Goal: Task Accomplishment & Management: Use online tool/utility

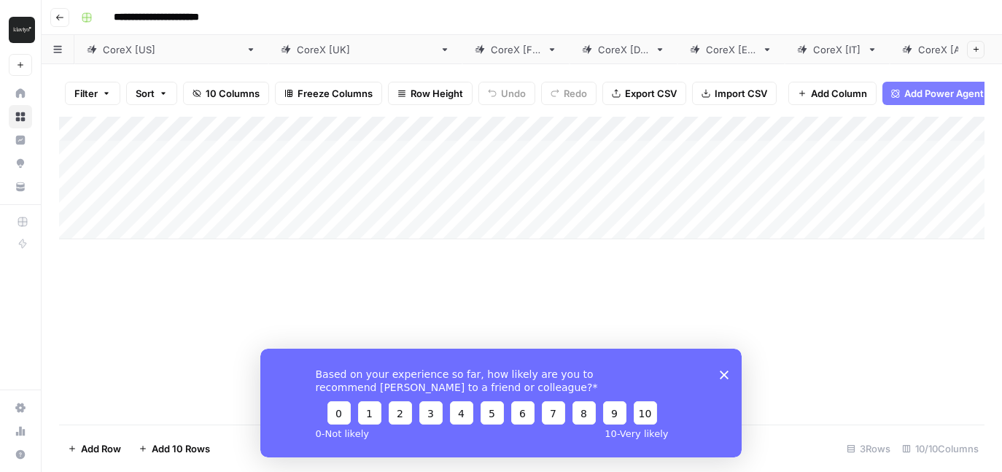
click at [725, 370] on icon "Close survey" at bounding box center [724, 374] width 9 height 9
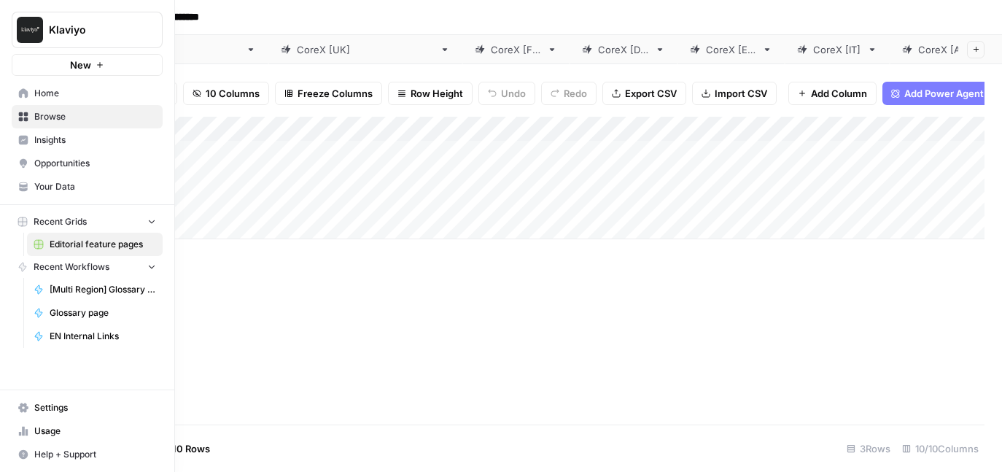
click at [51, 92] on span "Home" at bounding box center [95, 93] width 122 height 13
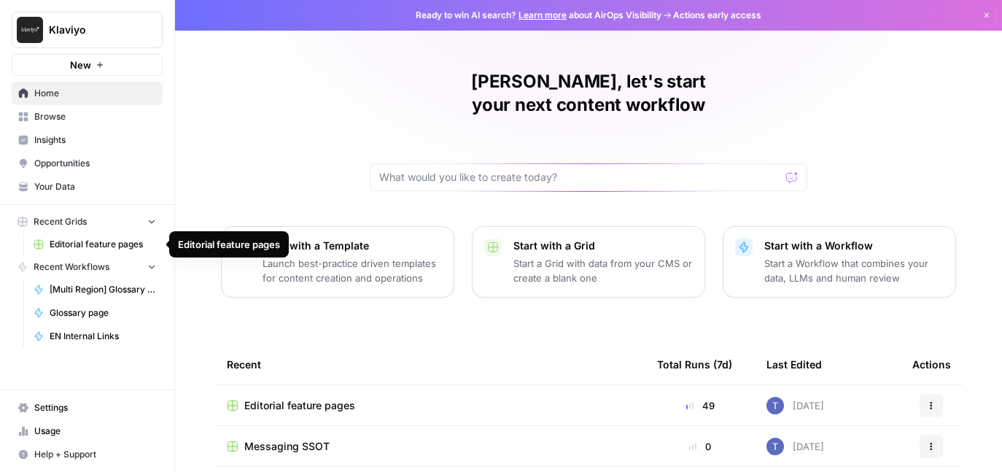
click at [98, 245] on span "Editorial feature pages" at bounding box center [103, 244] width 107 height 13
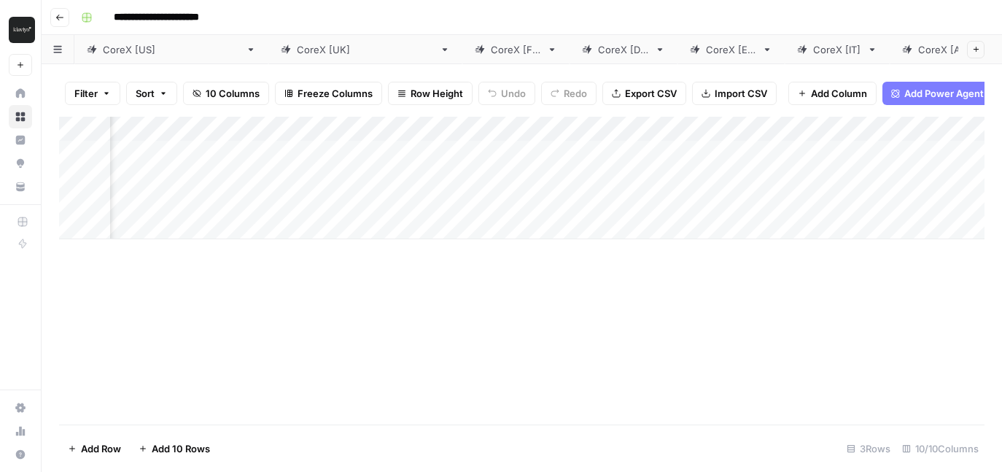
scroll to position [0, 547]
click at [123, 49] on div "CoreX [[GEOGRAPHIC_DATA]]" at bounding box center [171, 49] width 137 height 15
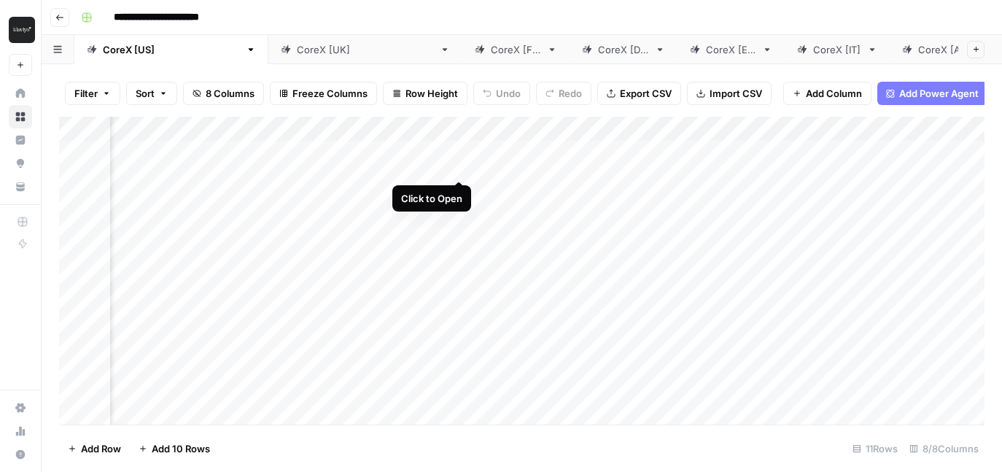
click at [458, 154] on div "Add Column" at bounding box center [522, 271] width 926 height 308
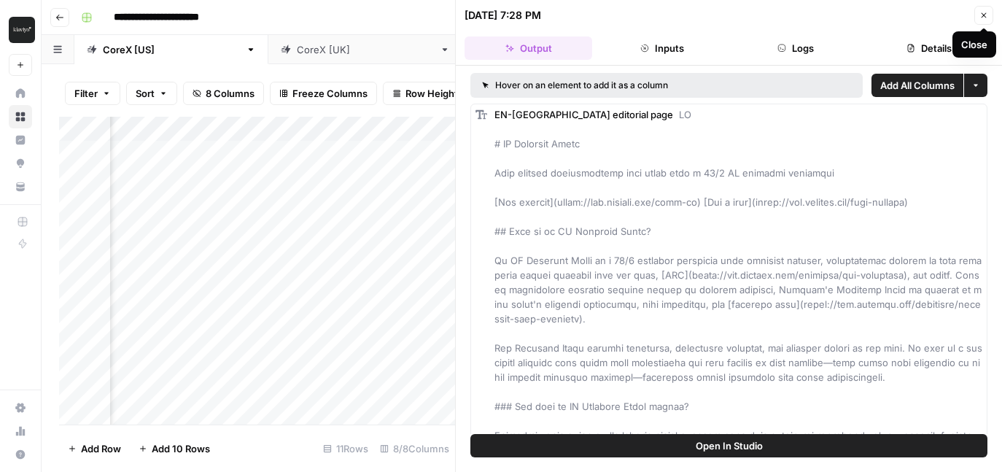
click at [984, 15] on icon "button" at bounding box center [984, 15] width 5 height 5
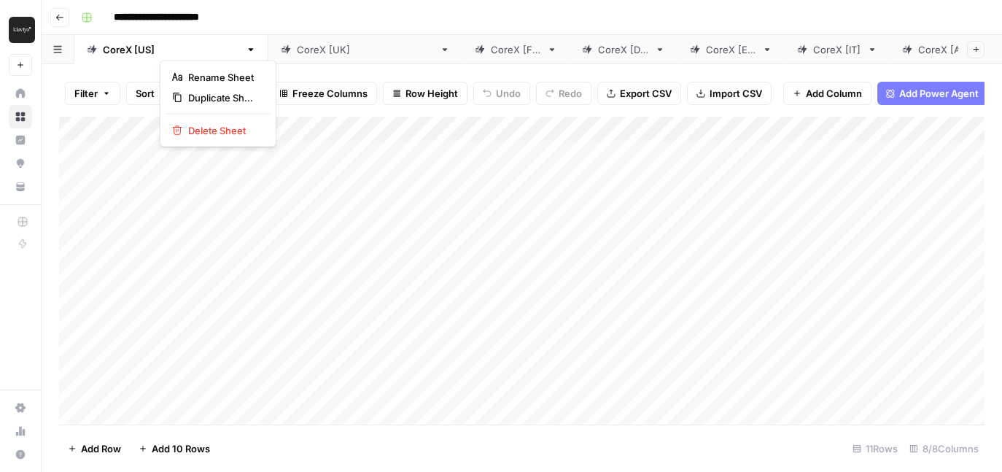
click at [246, 51] on icon "button" at bounding box center [251, 50] width 10 height 10
click at [116, 69] on div "Filter Sort 8 Columns Freeze Columns Row Height Undo Redo Export CSV Import CSV…" at bounding box center [522, 268] width 961 height 408
click at [571, 128] on div "Add Column" at bounding box center [522, 271] width 926 height 308
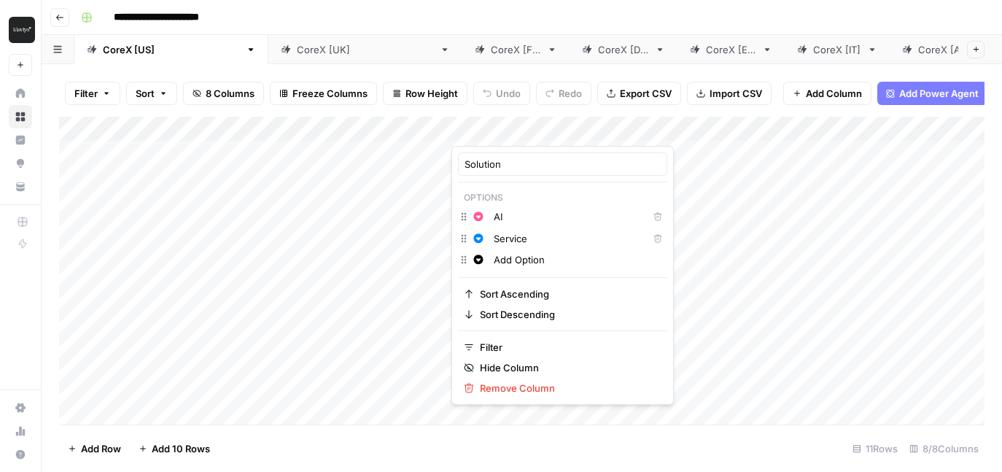
click at [582, 74] on div "Filter Sort 8 Columns Freeze Columns Row Height Undo Redo Export CSV Import CSV…" at bounding box center [522, 93] width 926 height 47
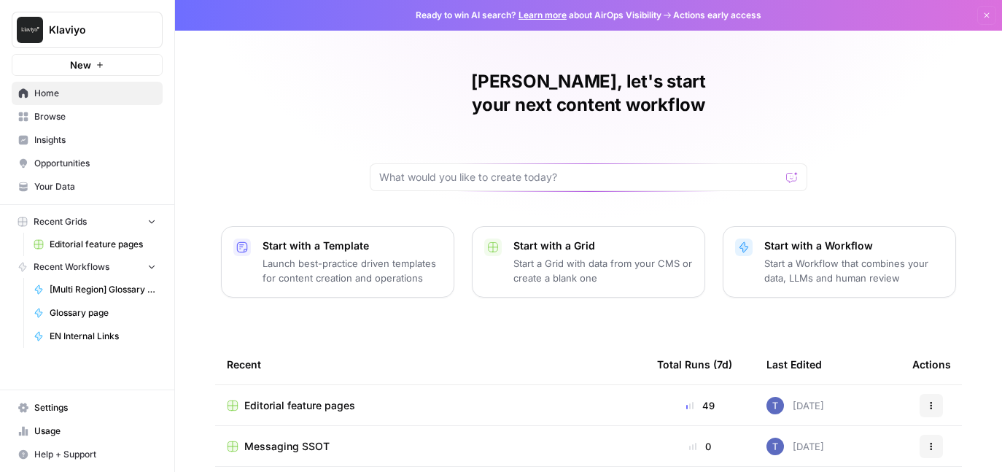
click at [47, 120] on span "Browse" at bounding box center [95, 116] width 122 height 13
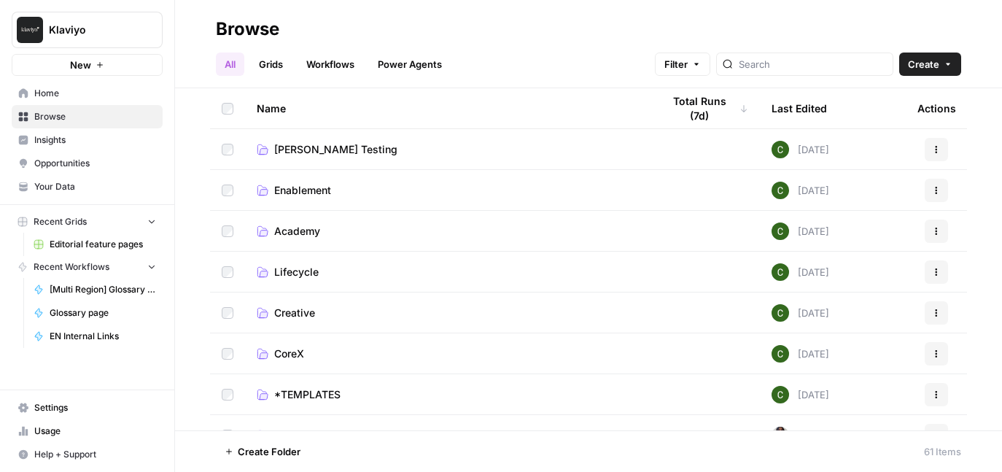
click at [46, 139] on span "Insights" at bounding box center [95, 140] width 122 height 13
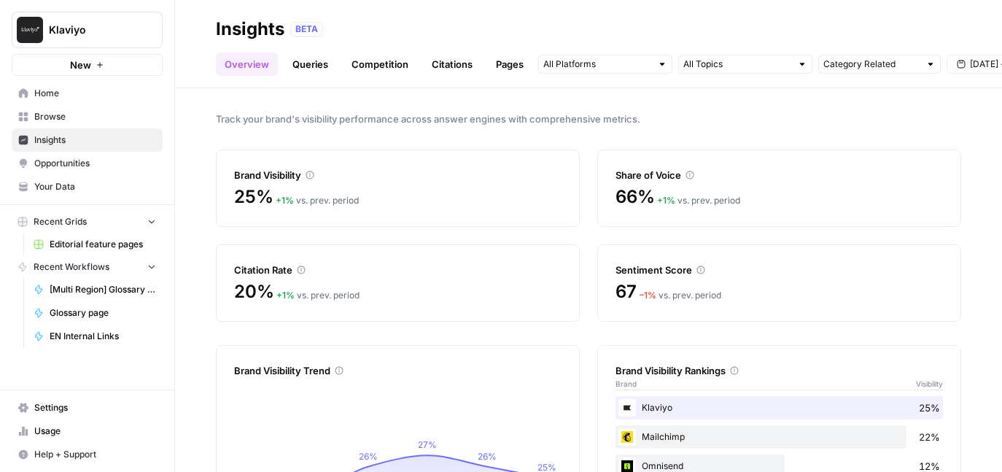
click at [58, 164] on span "Opportunities" at bounding box center [95, 163] width 122 height 13
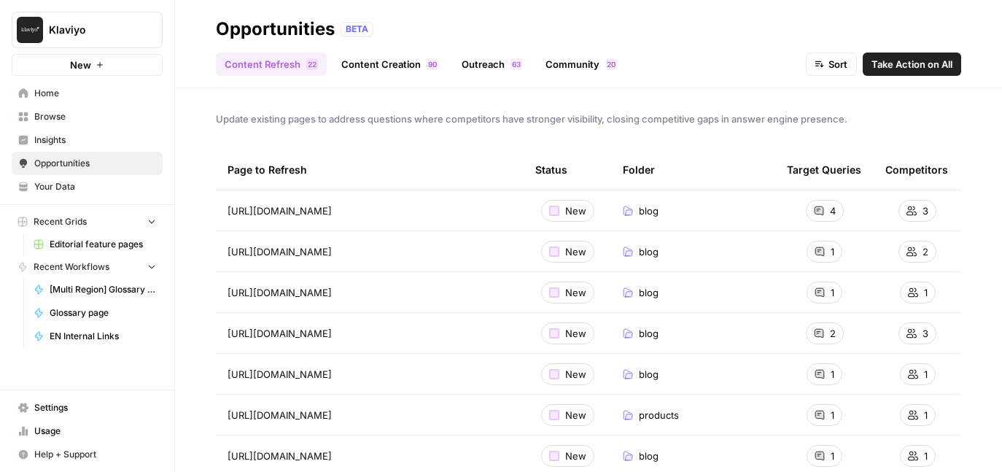
click at [93, 265] on span "Recent Workflows" at bounding box center [72, 266] width 76 height 13
click at [125, 287] on span "[Multi Region] Glossary Page" at bounding box center [103, 289] width 107 height 13
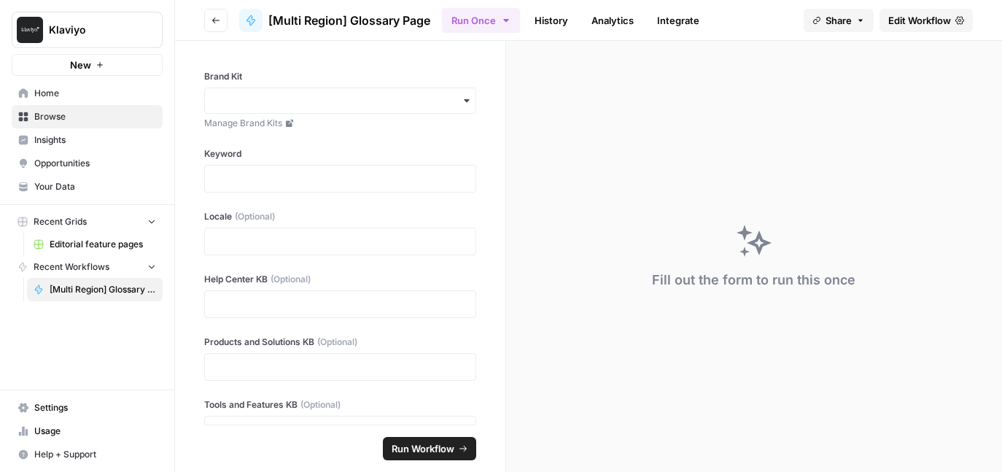
click at [217, 16] on icon "button" at bounding box center [216, 20] width 9 height 9
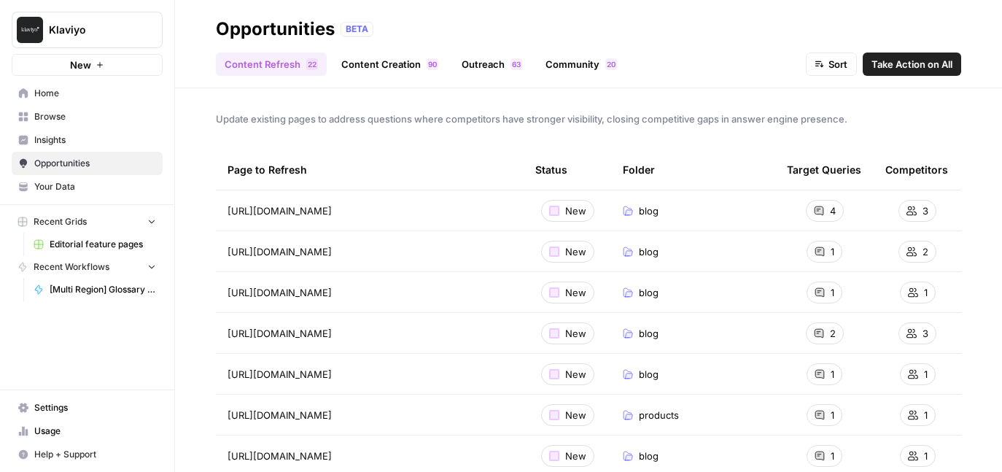
click at [60, 95] on span "Home" at bounding box center [95, 93] width 122 height 13
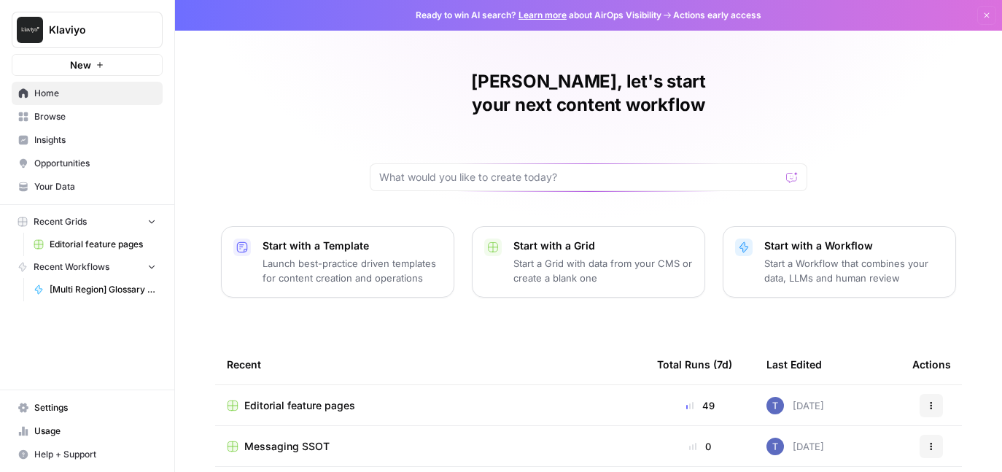
click at [52, 141] on span "Insights" at bounding box center [95, 140] width 122 height 13
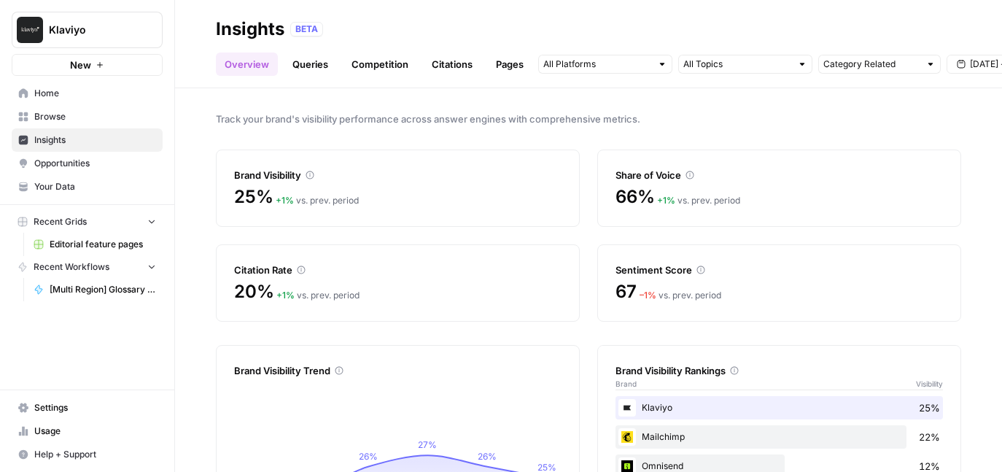
click at [67, 161] on span "Opportunities" at bounding box center [95, 163] width 122 height 13
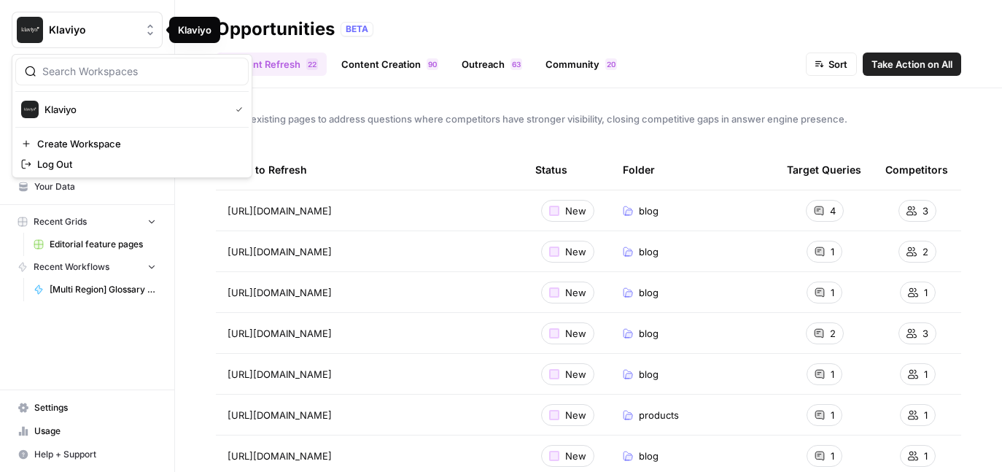
click at [150, 29] on icon "Workspace: Klaviyo" at bounding box center [150, 30] width 15 height 15
click at [68, 107] on span "Klaviyo" at bounding box center [134, 109] width 179 height 15
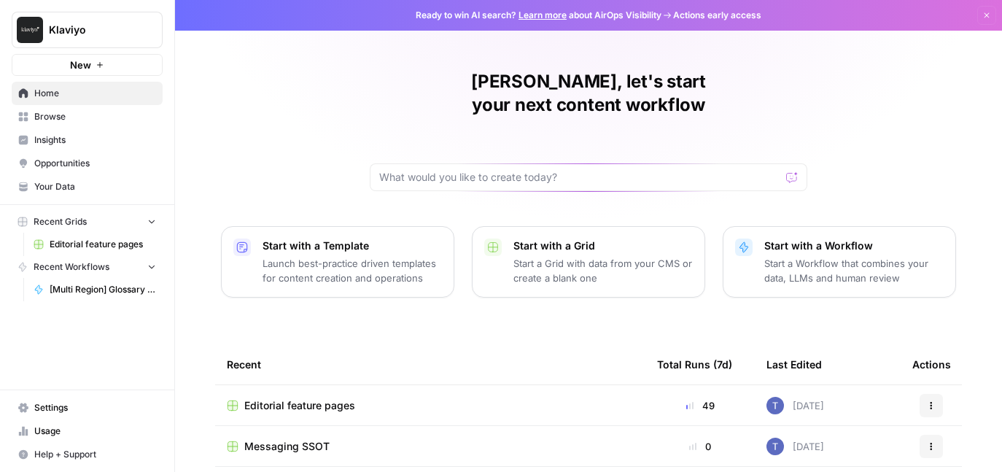
click at [988, 13] on icon "button" at bounding box center [987, 15] width 9 height 9
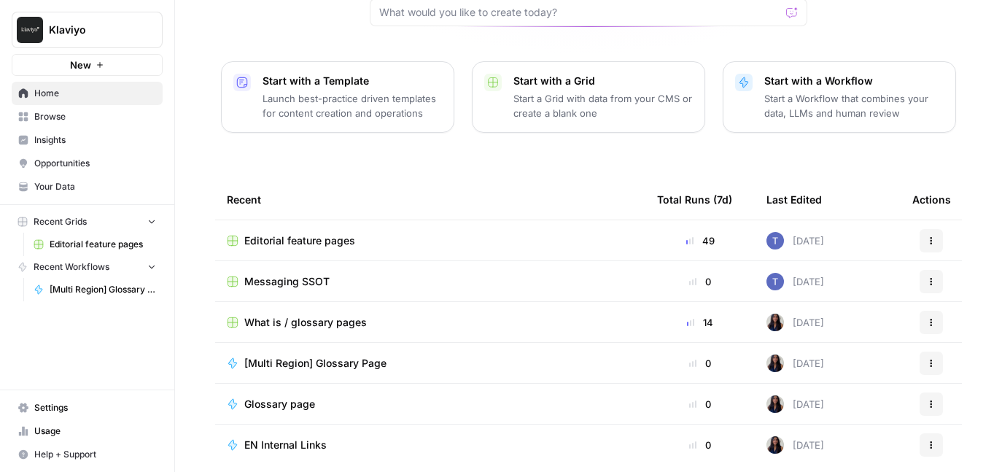
scroll to position [162, 0]
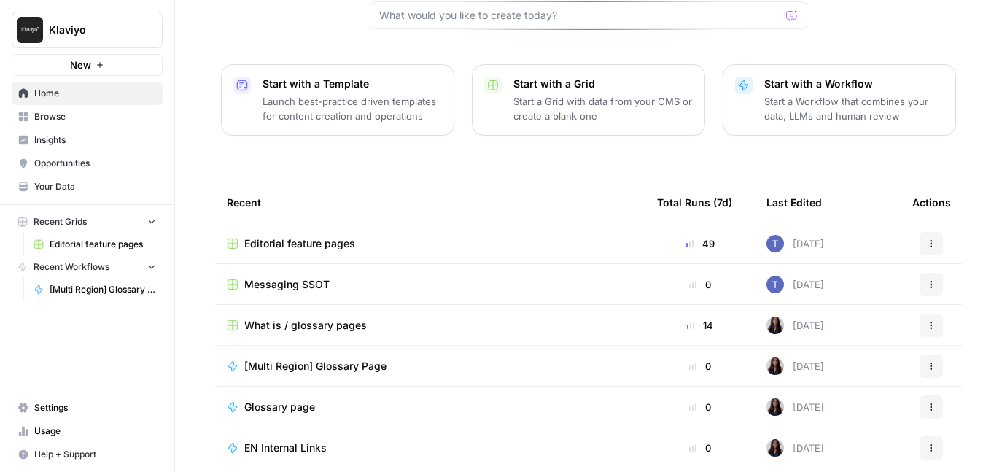
click at [285, 236] on span "Editorial feature pages" at bounding box center [299, 243] width 111 height 15
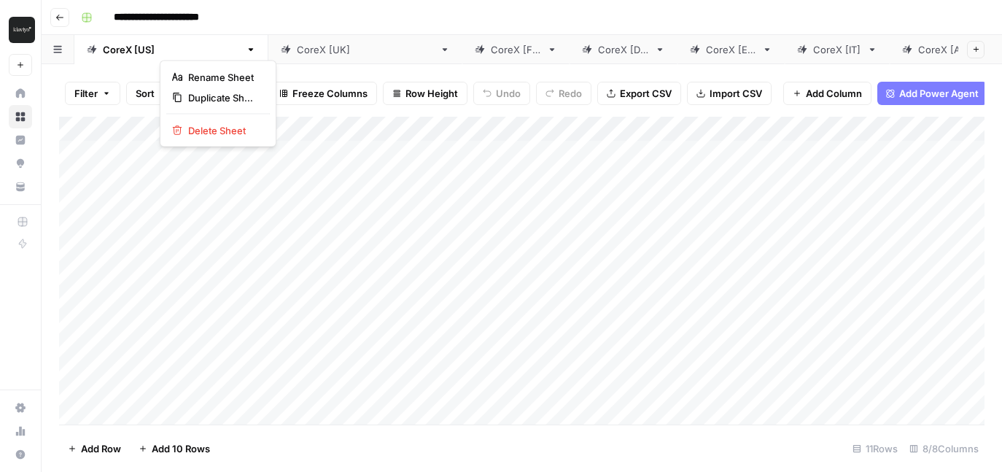
click at [246, 53] on icon "button" at bounding box center [251, 50] width 10 height 10
click at [123, 72] on div "Filter Sort 8 Columns Freeze Columns Row Height Undo Redo Export CSV Import CSV…" at bounding box center [522, 93] width 926 height 47
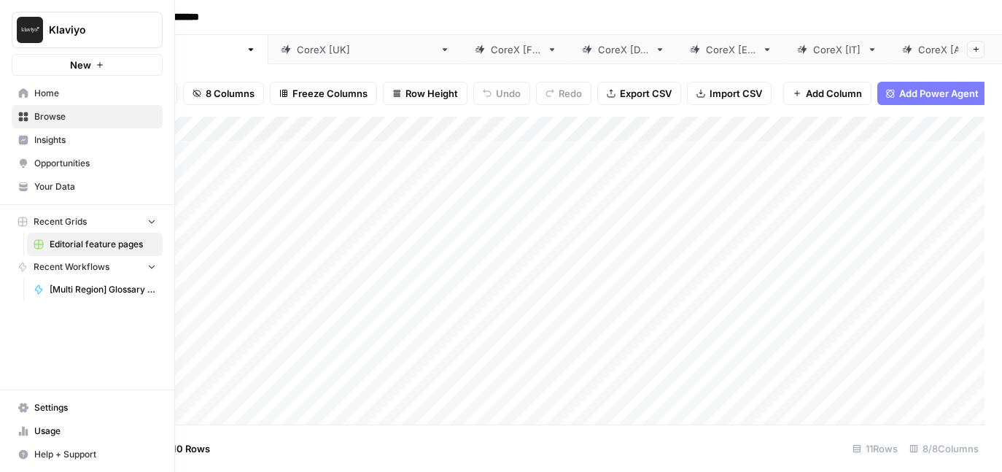
click at [124, 287] on span "[Multi Region] Glossary Page" at bounding box center [103, 289] width 107 height 13
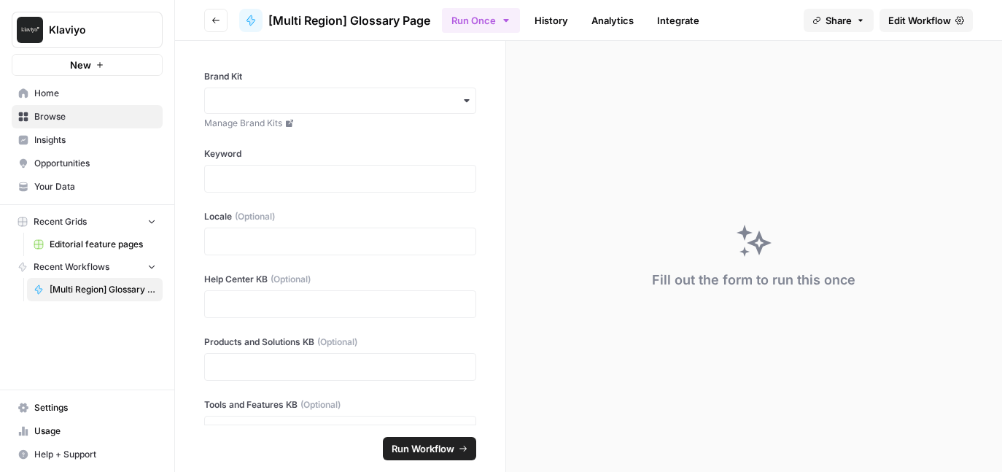
click at [548, 16] on link "History" at bounding box center [551, 20] width 51 height 23
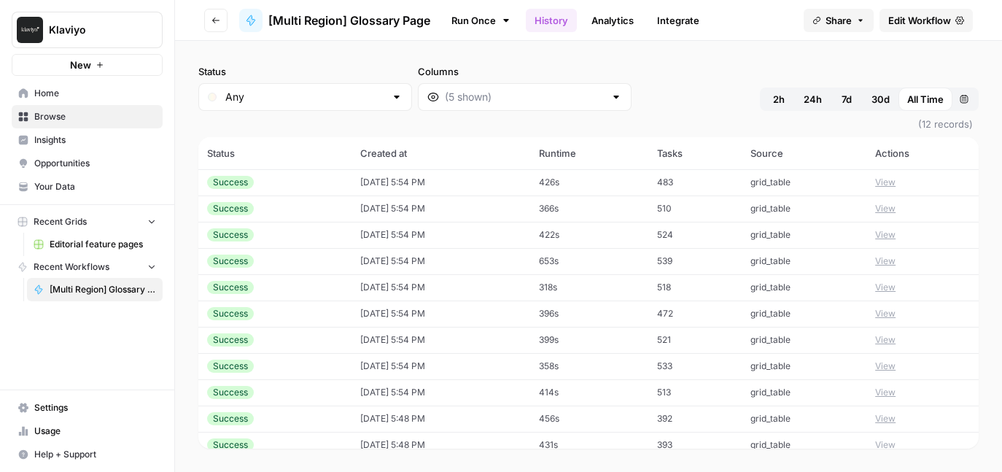
click at [53, 94] on span "Home" at bounding box center [95, 93] width 122 height 13
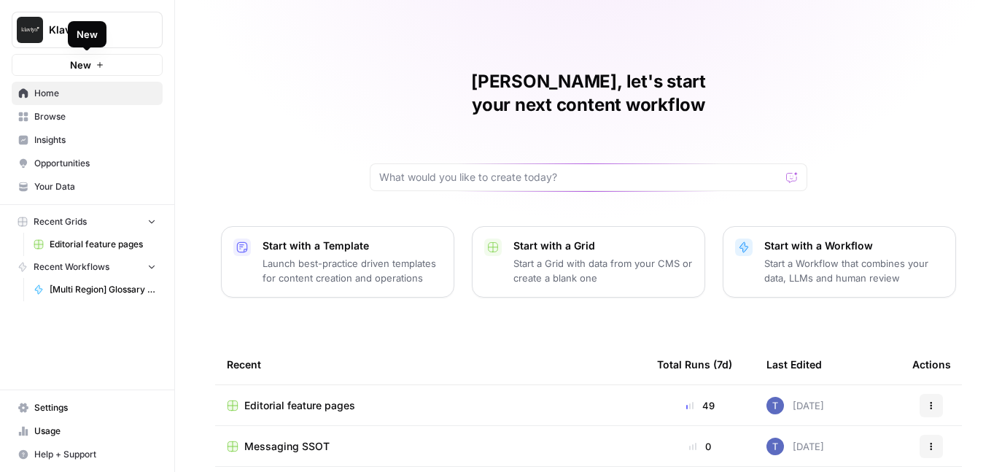
click at [92, 70] on button "New" at bounding box center [87, 65] width 151 height 22
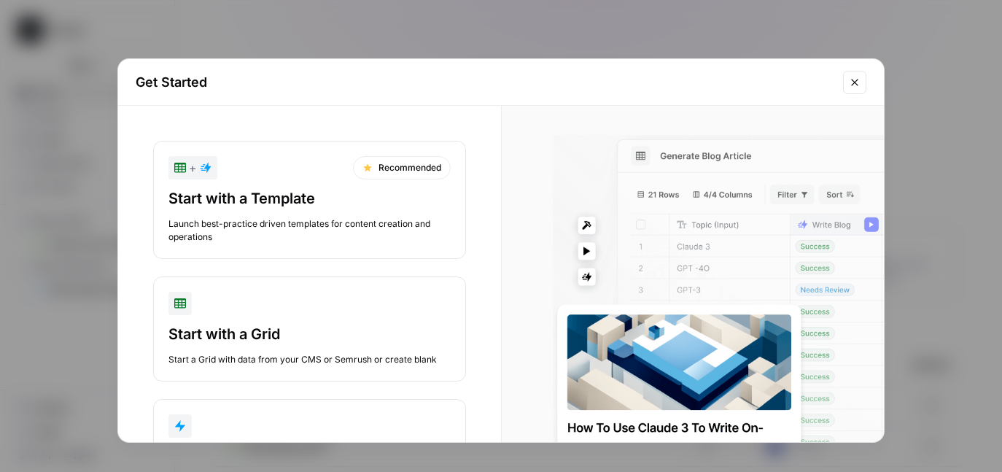
click at [858, 87] on icon "Close modal" at bounding box center [855, 83] width 12 height 12
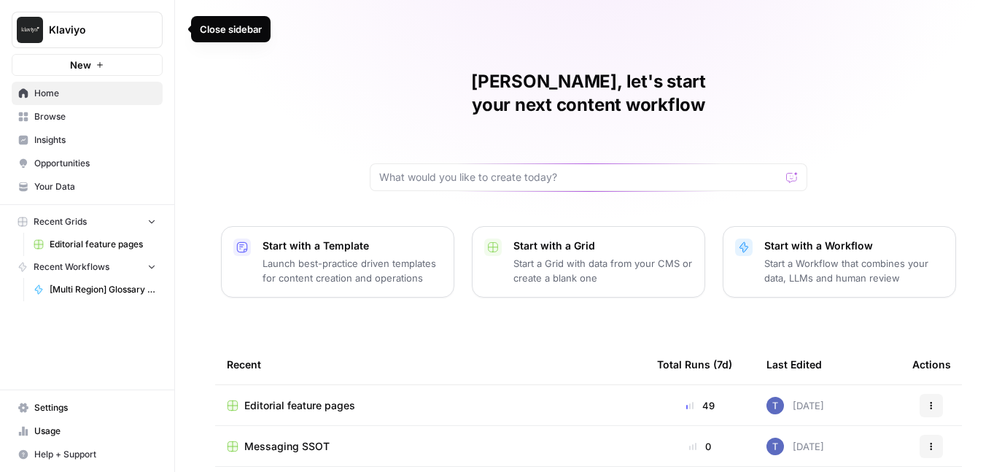
click at [177, 28] on icon "button" at bounding box center [177, 29] width 10 height 10
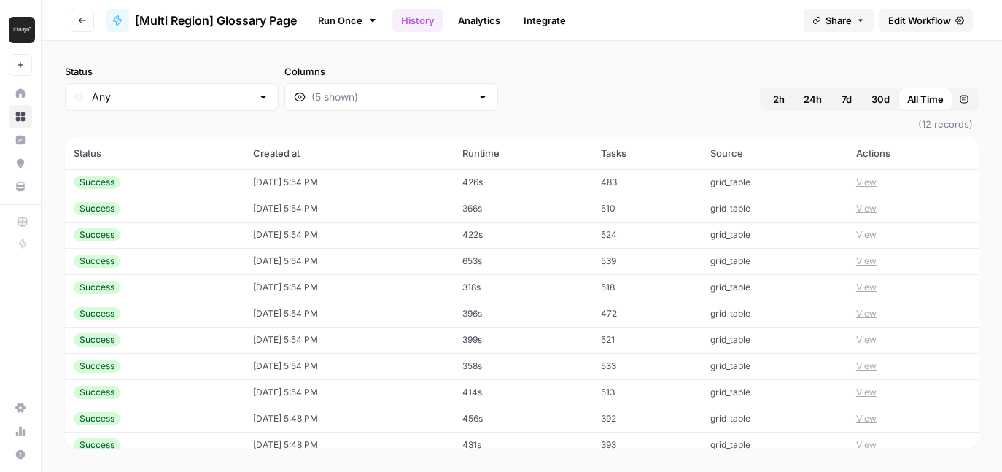
click at [371, 19] on icon at bounding box center [372, 20] width 5 height 3
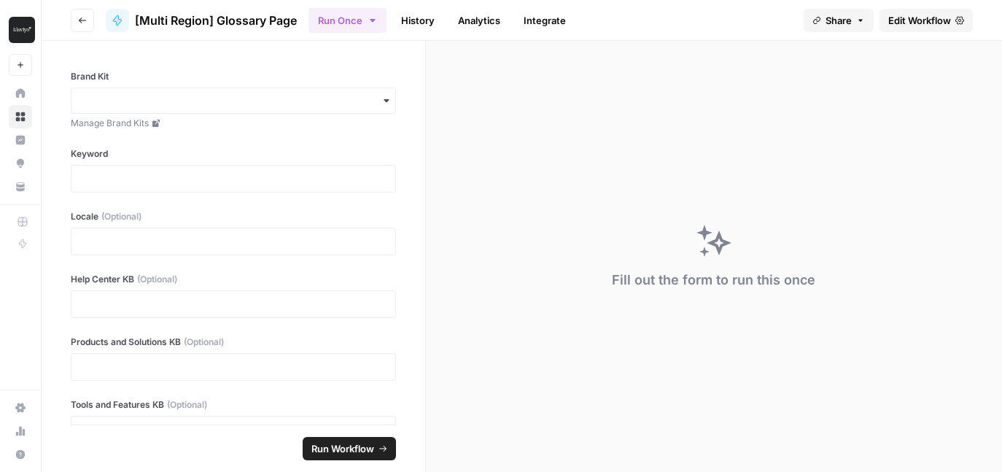
click at [118, 20] on icon at bounding box center [117, 20] width 8 height 10
click at [82, 18] on icon "button" at bounding box center [82, 20] width 9 height 9
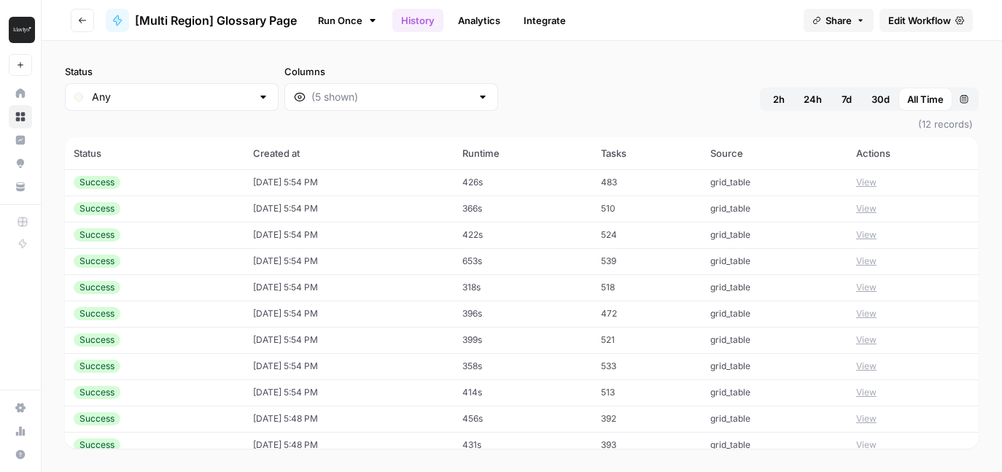
click at [946, 15] on span "Edit Workflow" at bounding box center [920, 20] width 63 height 15
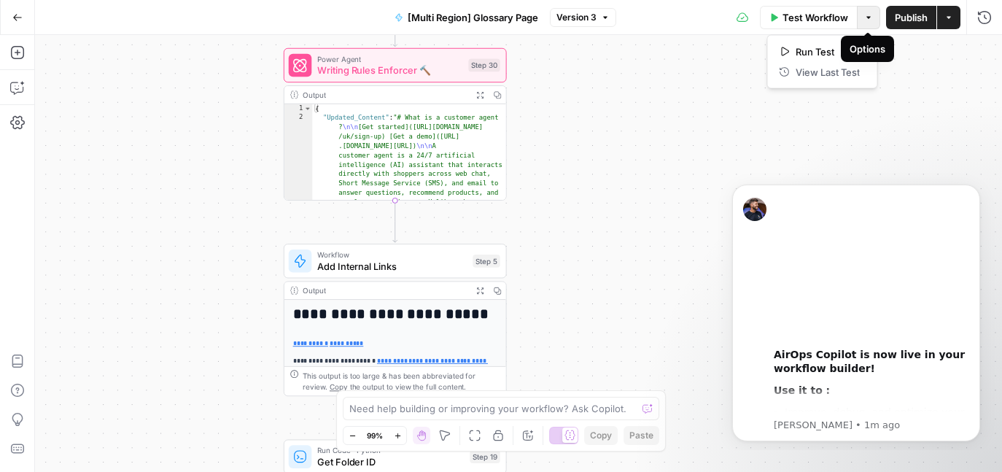
click at [870, 19] on icon "button" at bounding box center [869, 17] width 9 height 9
click at [910, 72] on div "**********" at bounding box center [518, 253] width 967 height 437
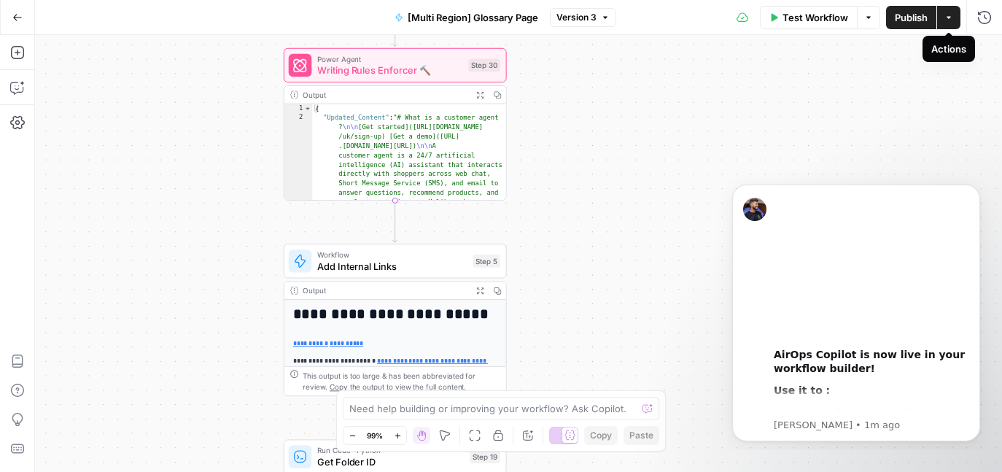
click at [951, 20] on icon "button" at bounding box center [949, 17] width 9 height 9
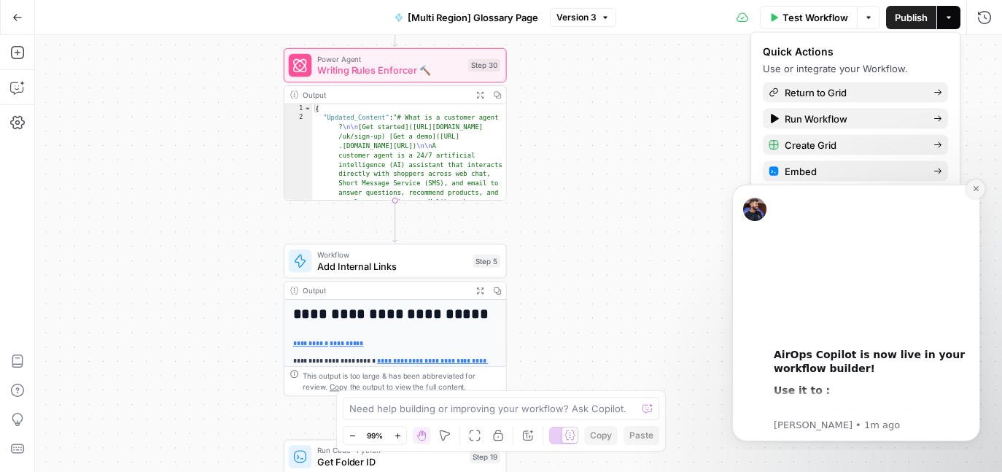
click at [978, 185] on icon "Dismiss notification" at bounding box center [976, 189] width 8 height 8
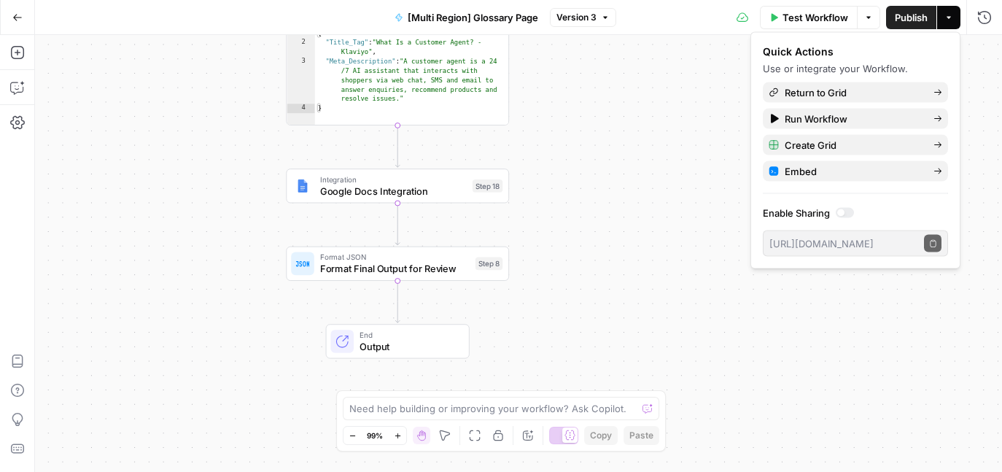
click at [15, 13] on icon "button" at bounding box center [17, 17] width 10 height 10
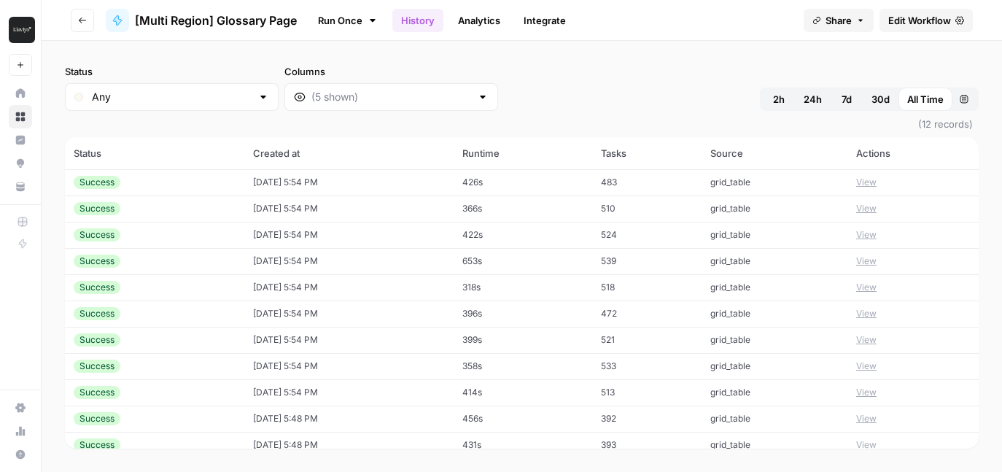
click at [84, 19] on icon "button" at bounding box center [82, 20] width 9 height 9
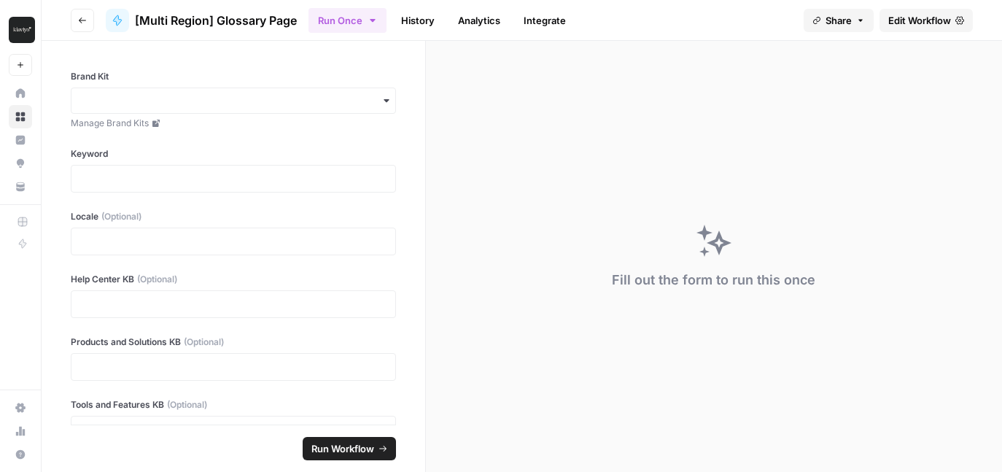
click at [84, 19] on icon "button" at bounding box center [82, 20] width 9 height 9
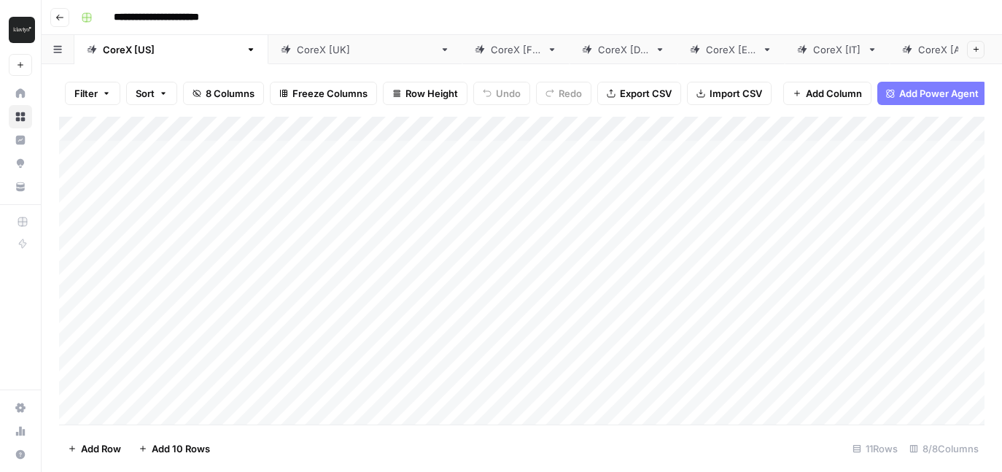
click at [169, 158] on div "Add Column" at bounding box center [522, 271] width 926 height 308
click at [463, 56] on link "CoreX [FR]" at bounding box center [516, 49] width 107 height 29
click at [703, 152] on div "Add Column" at bounding box center [522, 271] width 926 height 308
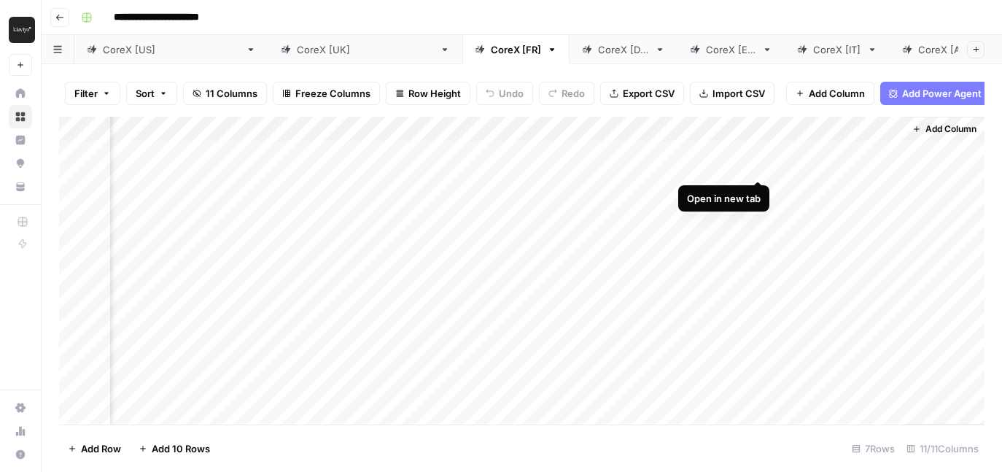
click at [755, 151] on div "Add Column" at bounding box center [522, 271] width 926 height 308
click at [494, 155] on div "Add Column" at bounding box center [522, 271] width 926 height 308
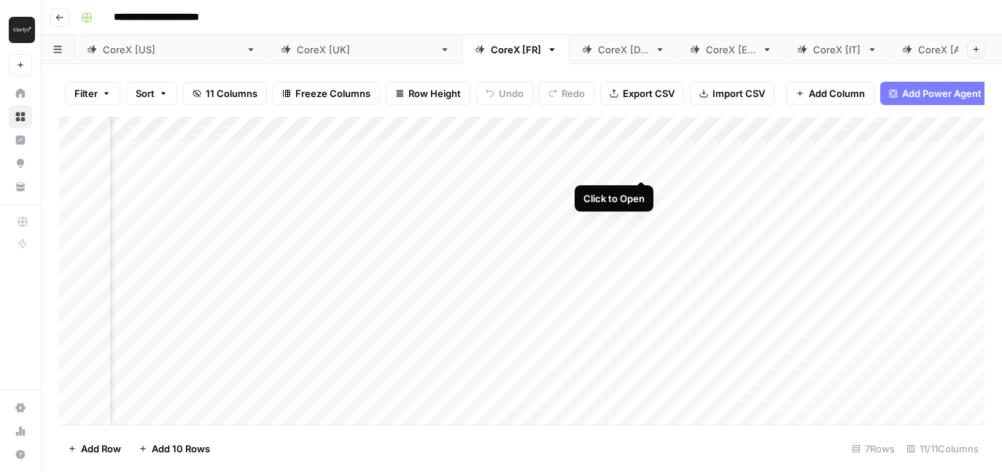
click at [641, 152] on div "Add Column" at bounding box center [522, 271] width 926 height 308
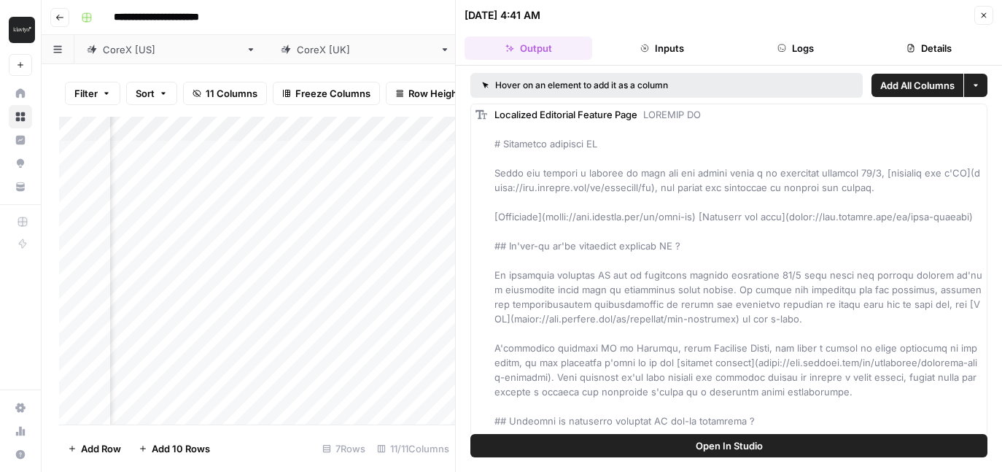
click at [939, 49] on button "Details" at bounding box center [930, 47] width 128 height 23
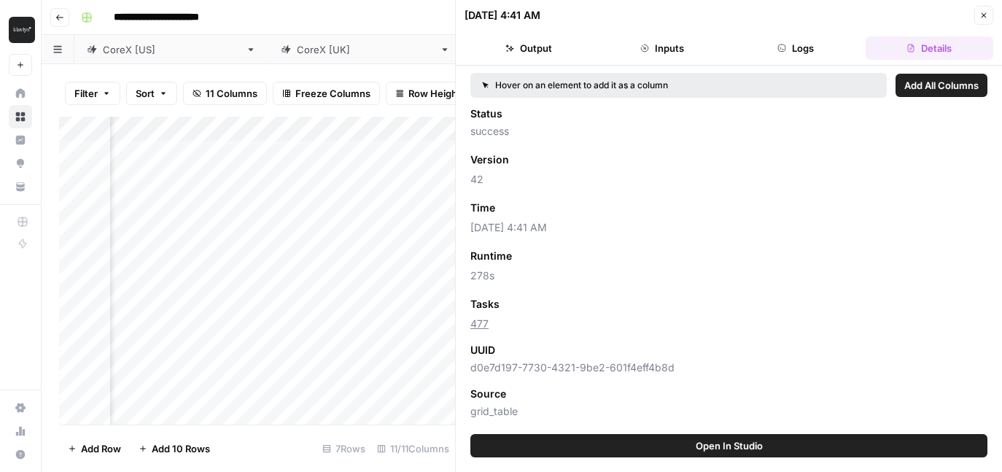
click at [806, 53] on button "Logs" at bounding box center [796, 47] width 128 height 23
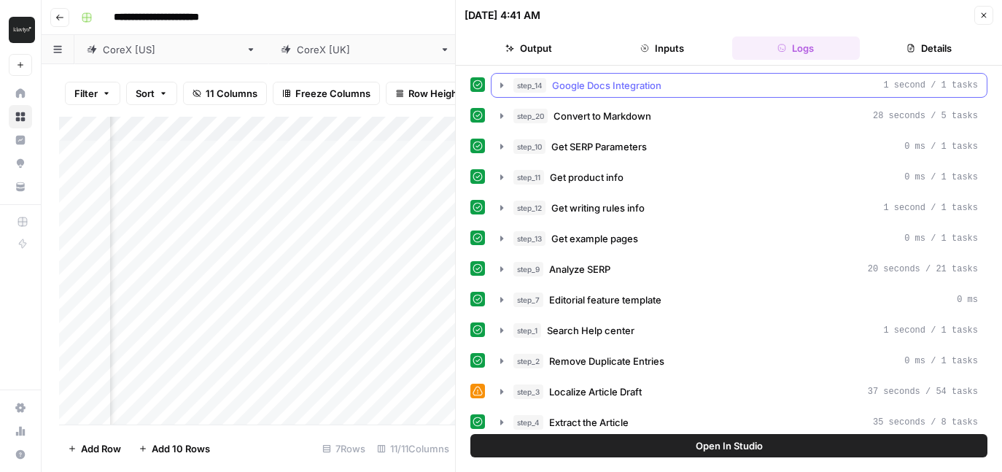
click at [500, 84] on icon "button" at bounding box center [501, 84] width 3 height 5
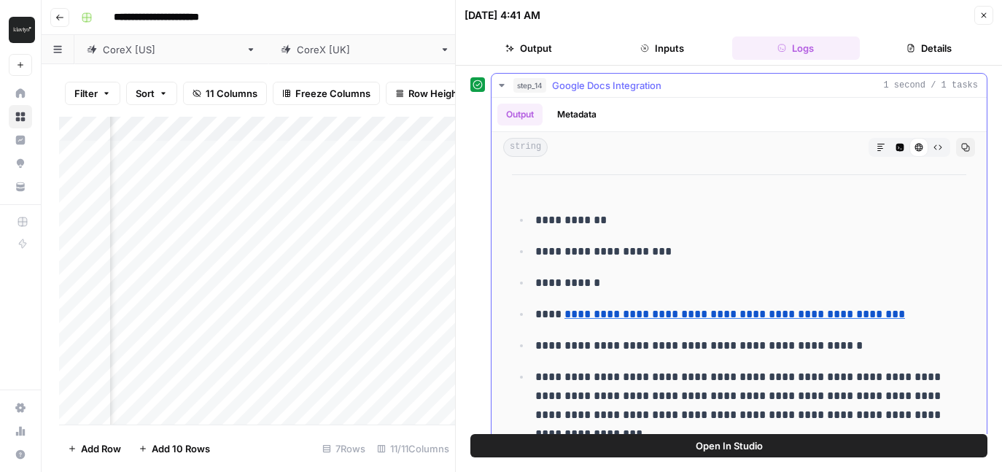
click at [503, 86] on icon "button" at bounding box center [502, 86] width 12 height 12
